Goal: Task Accomplishment & Management: Complete application form

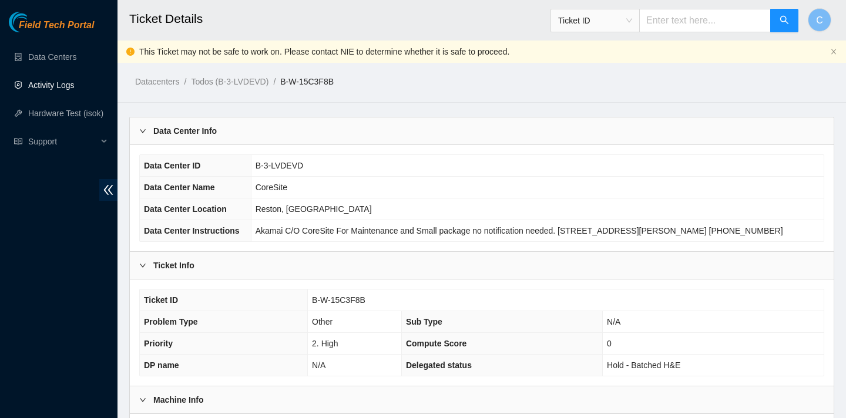
click at [64, 86] on link "Activity Logs" at bounding box center [51, 85] width 46 height 9
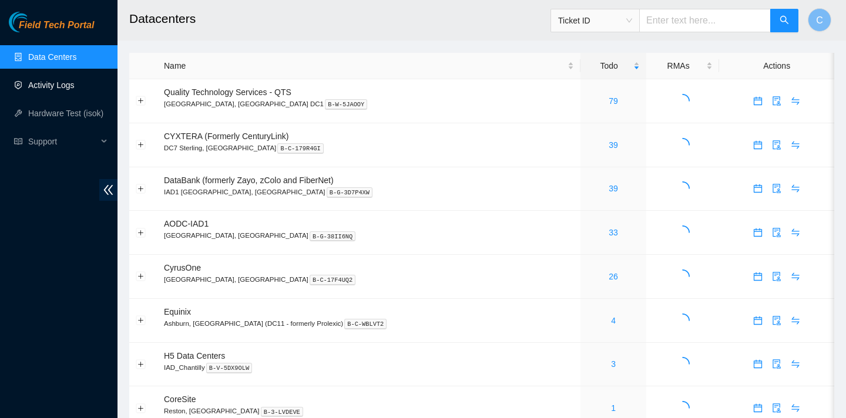
click at [47, 85] on link "Activity Logs" at bounding box center [51, 85] width 46 height 9
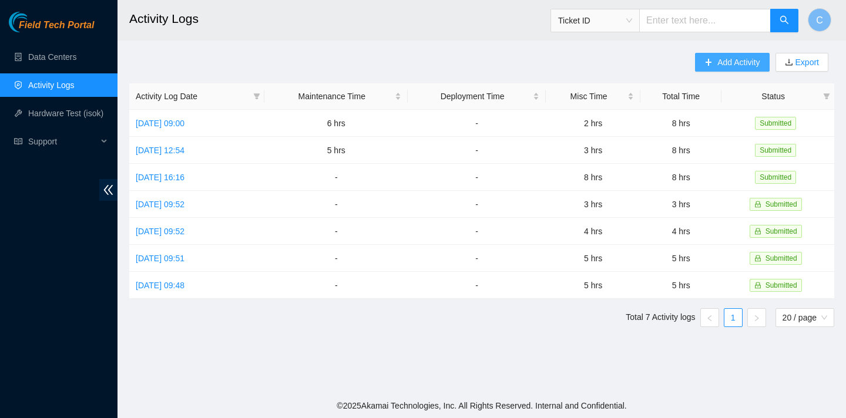
click at [723, 68] on span "Add Activity" at bounding box center [739, 62] width 42 height 13
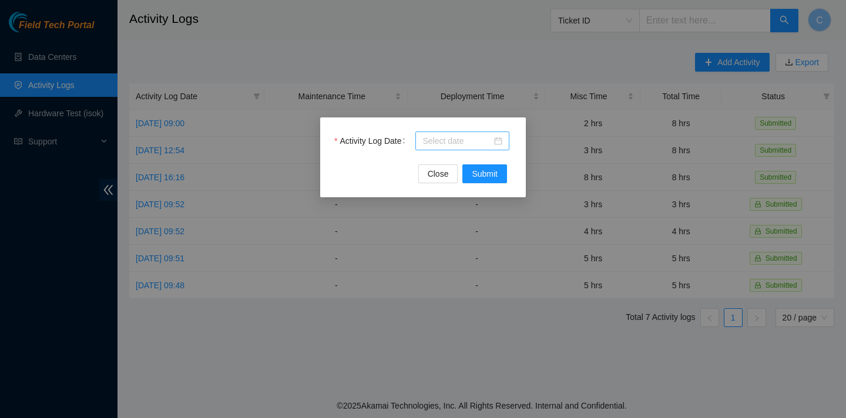
click at [495, 142] on div at bounding box center [463, 141] width 80 height 13
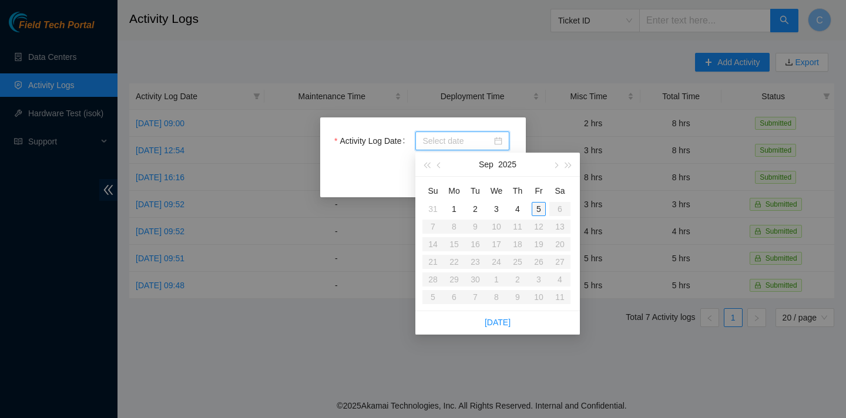
type input "2025-09-05"
click at [540, 210] on div "5" at bounding box center [539, 209] width 14 height 14
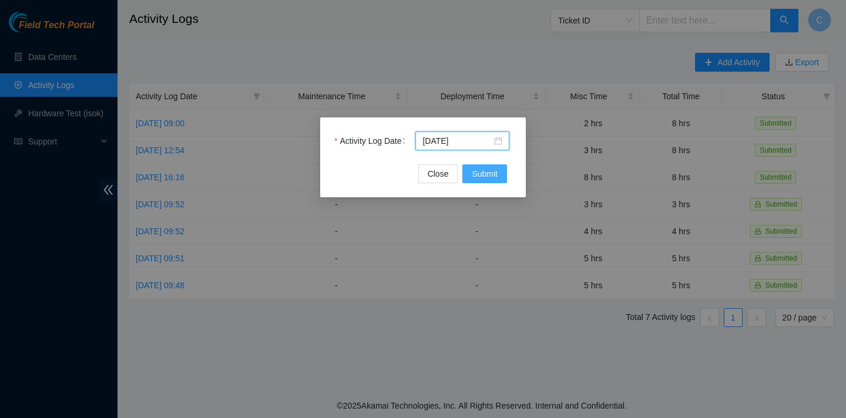
click at [480, 179] on span "Submit" at bounding box center [485, 174] width 26 height 13
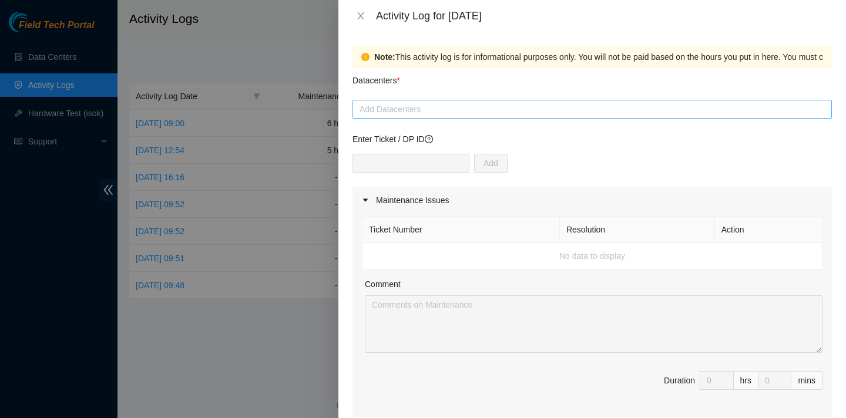
click at [477, 116] on div at bounding box center [593, 109] width 474 height 14
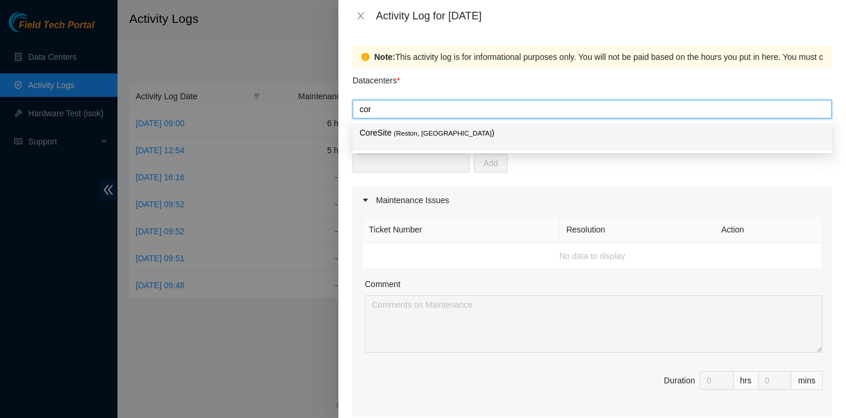
type input "core"
click at [471, 135] on p "CoreSite ( Reston, VA )" at bounding box center [593, 133] width 466 height 14
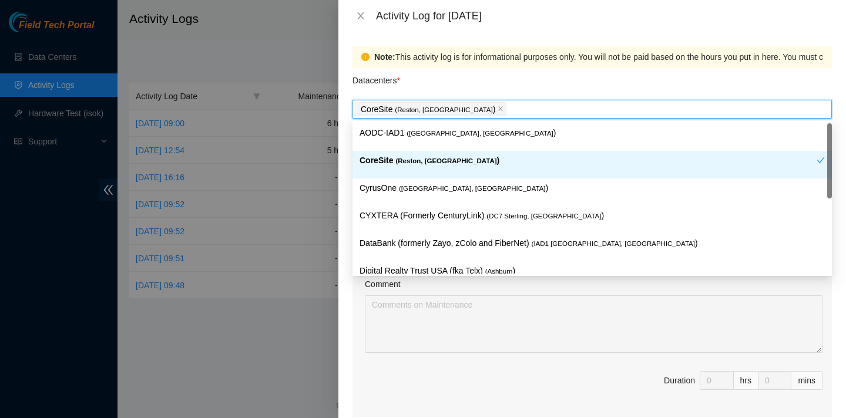
click at [457, 169] on div "CoreSite ( Reston, VA )" at bounding box center [588, 165] width 457 height 22
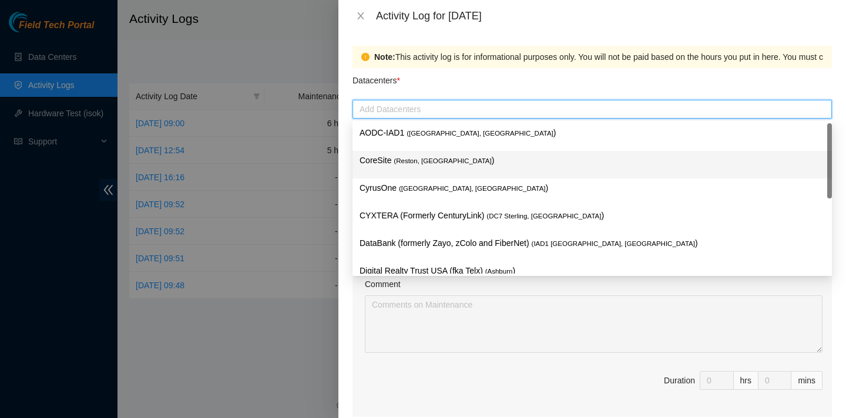
click at [457, 169] on div "CoreSite ( Reston, VA )" at bounding box center [593, 165] width 466 height 22
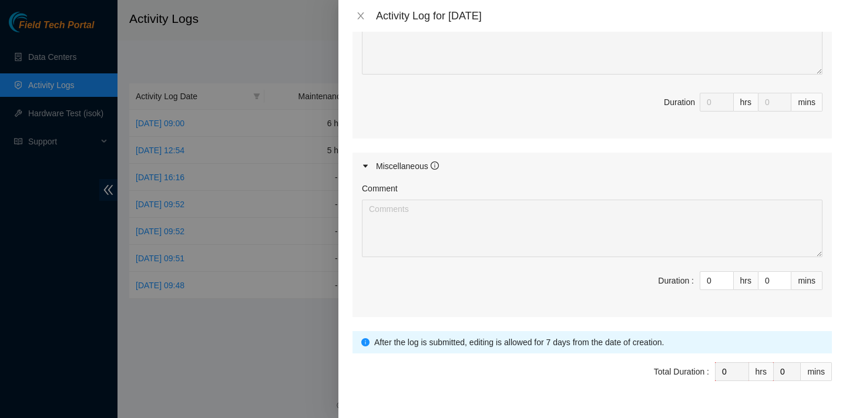
scroll to position [510, 0]
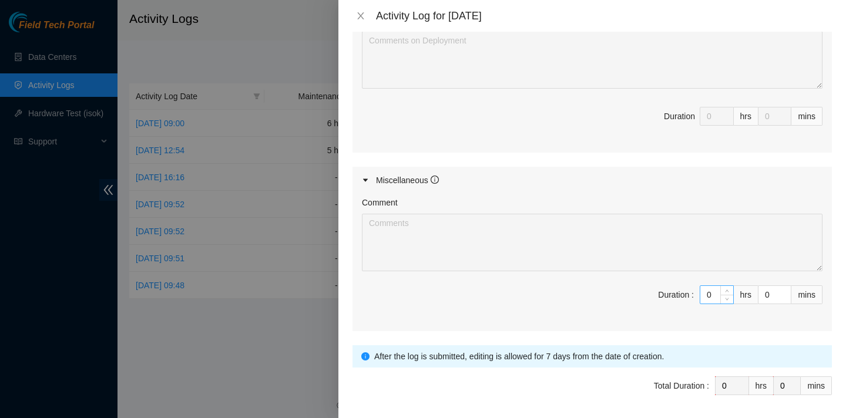
click at [719, 298] on input "0" at bounding box center [717, 295] width 33 height 18
type input "8"
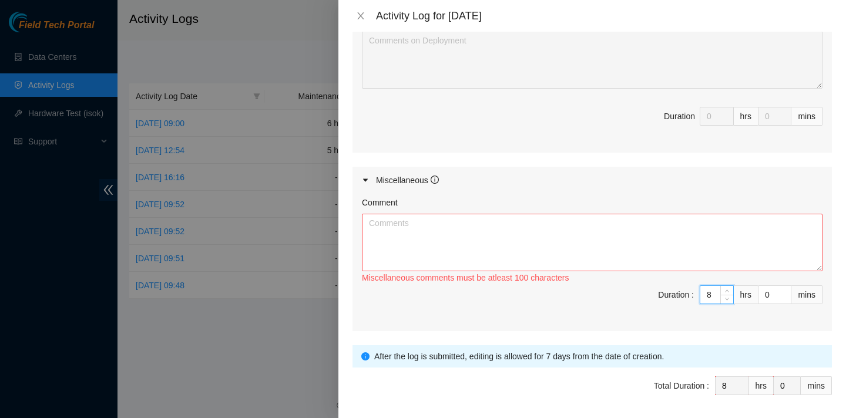
type input "8"
click at [651, 237] on textarea "Comment" at bounding box center [592, 243] width 461 height 58
paste textarea "DP78893 / DP78894 at Coresite"
click at [371, 221] on textarea "DP78893 / DP78894 at Coresite" at bounding box center [592, 243] width 461 height 58
click at [370, 221] on textarea "DP78893 / DP78894 at Coresite" at bounding box center [592, 243] width 461 height 58
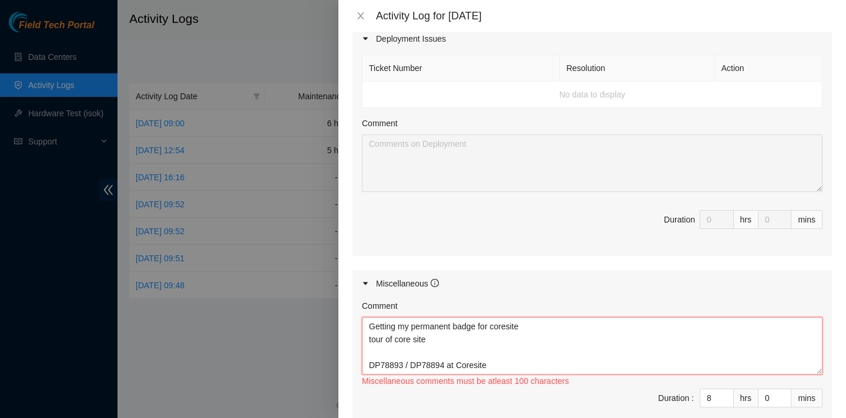
scroll to position [487, 0]
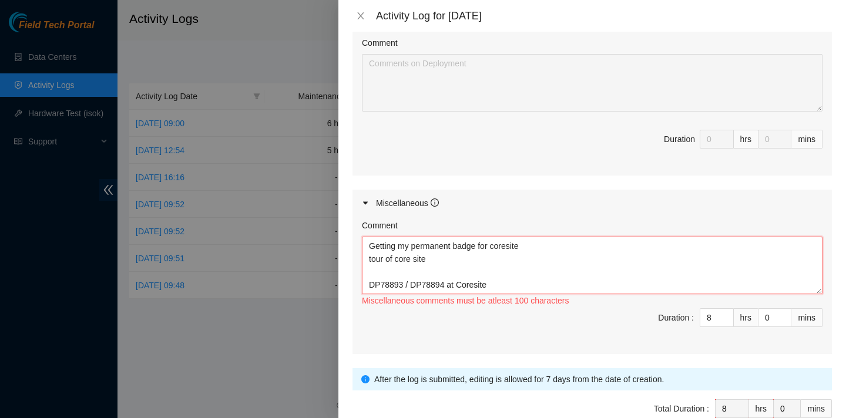
click at [398, 276] on textarea "Getting my permanent badge for coresite tour of core site DP78893 / DP78894 at …" at bounding box center [592, 266] width 461 height 58
type textarea "Getting my permanent badge for coresite tour of core site DP78893 / DP78894 at …"
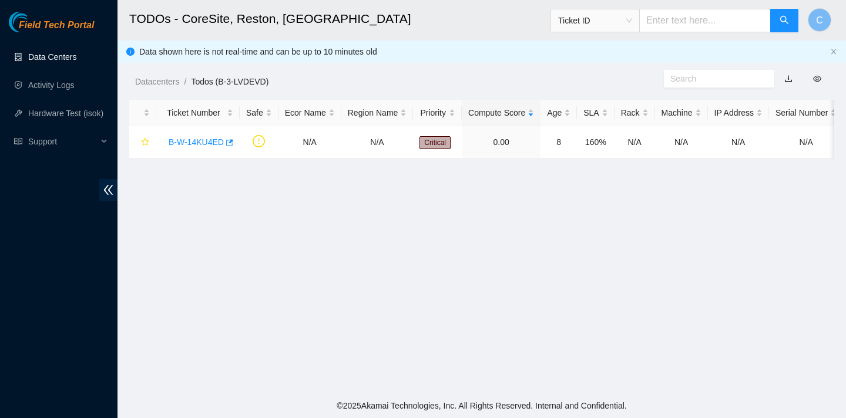
click at [54, 60] on link "Data Centers" at bounding box center [52, 56] width 48 height 9
